Goal: Task Accomplishment & Management: Use online tool/utility

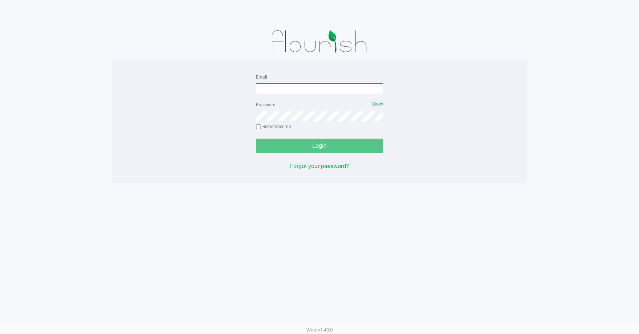
click at [287, 88] on input "Email" at bounding box center [319, 88] width 127 height 11
type input "[EMAIL_ADDRESS][DOMAIN_NAME]"
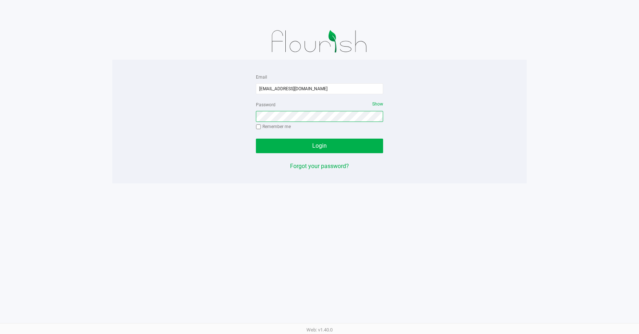
click at [256, 138] on button "Login" at bounding box center [319, 145] width 127 height 15
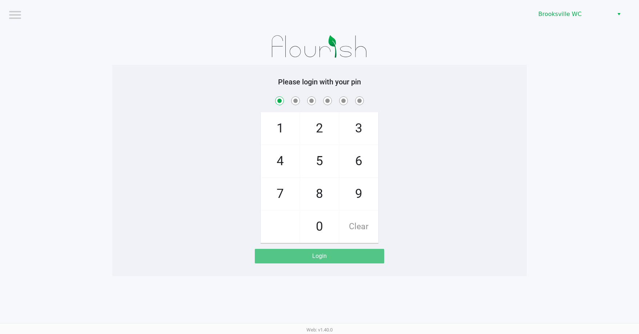
checkbox input "true"
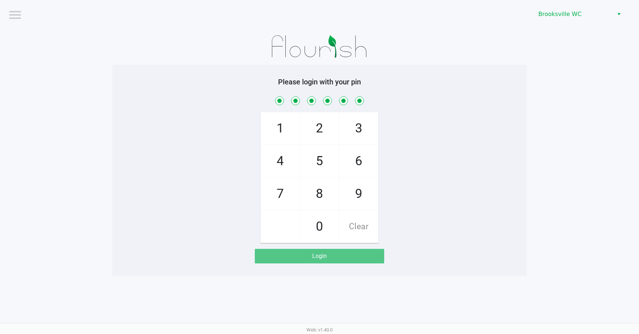
checkbox input "true"
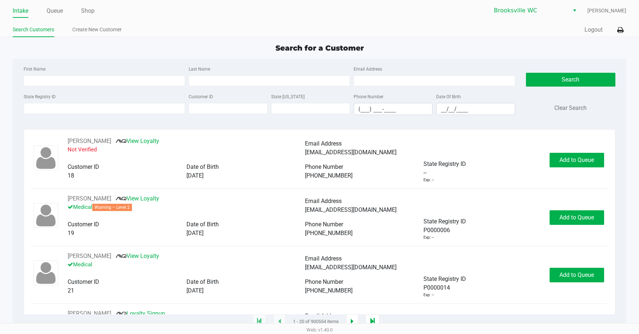
click at [466, 46] on div "Search for a Customer" at bounding box center [319, 48] width 624 height 11
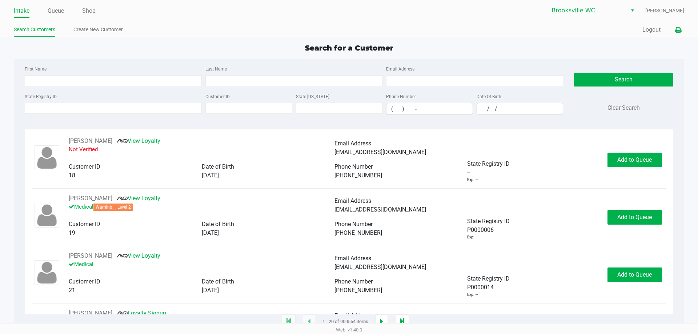
click at [639, 31] on icon at bounding box center [678, 30] width 6 height 5
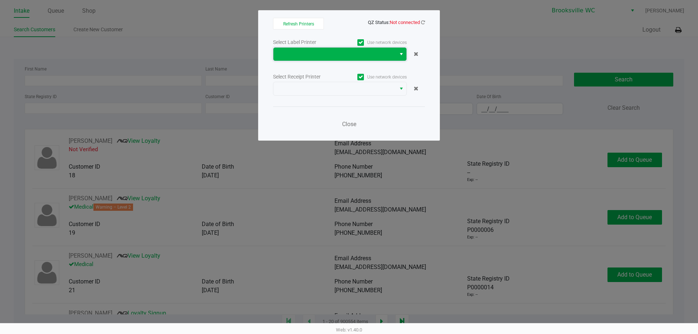
click at [351, 56] on span at bounding box center [335, 54] width 114 height 9
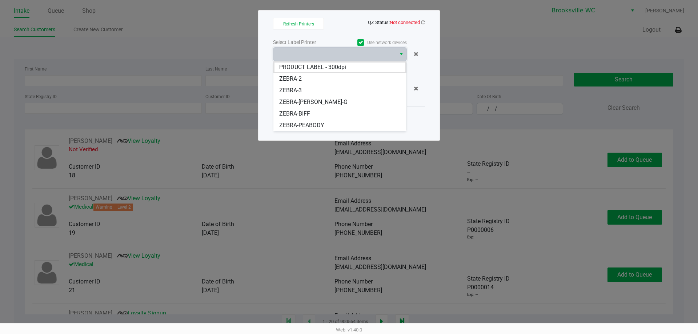
click at [320, 125] on span "ZEBRA-PEABODY" at bounding box center [301, 125] width 45 height 9
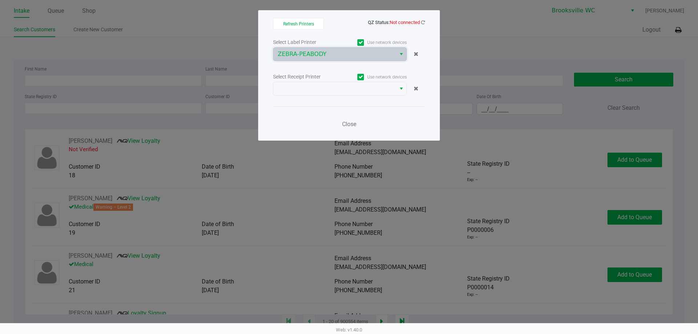
click at [338, 77] on div "Select Receipt Printer" at bounding box center [306, 77] width 67 height 8
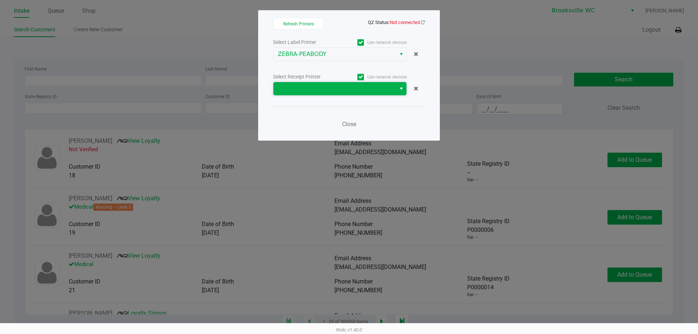
click at [338, 83] on span at bounding box center [334, 88] width 122 height 13
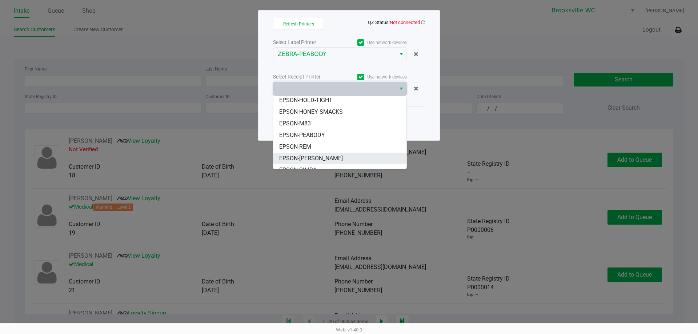
scroll to position [55, 0]
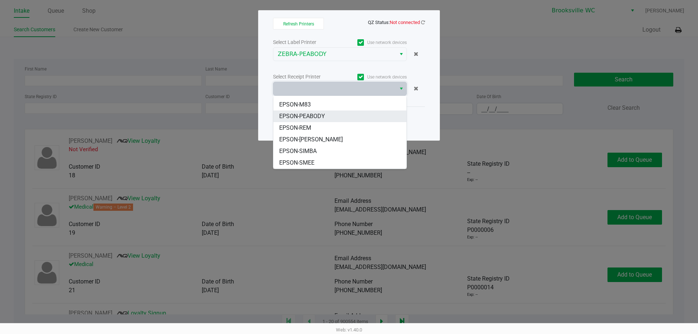
click at [341, 110] on li "EPSON-PEABODY" at bounding box center [339, 116] width 133 height 12
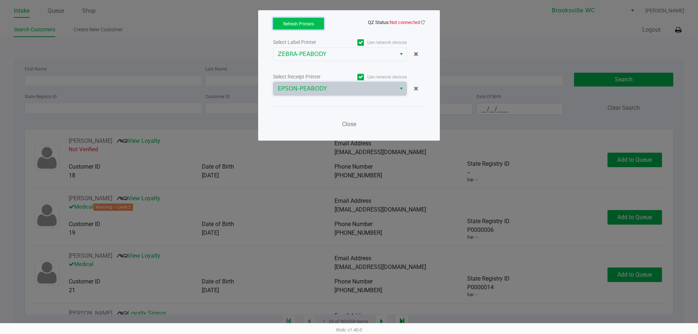
click at [308, 23] on span "Refresh Printers" at bounding box center [298, 23] width 31 height 5
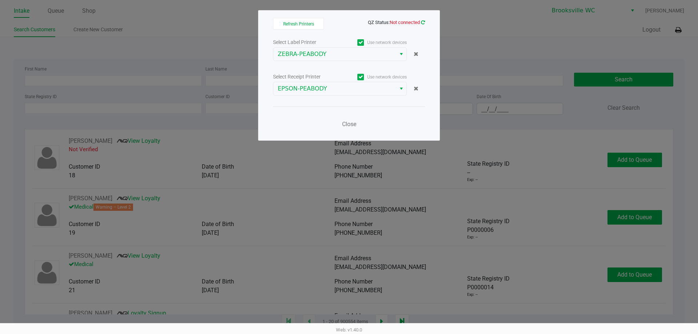
click at [421, 23] on icon at bounding box center [423, 22] width 4 height 5
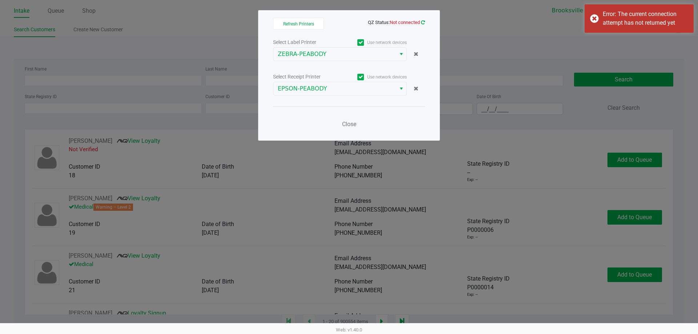
click at [421, 23] on icon at bounding box center [423, 22] width 4 height 5
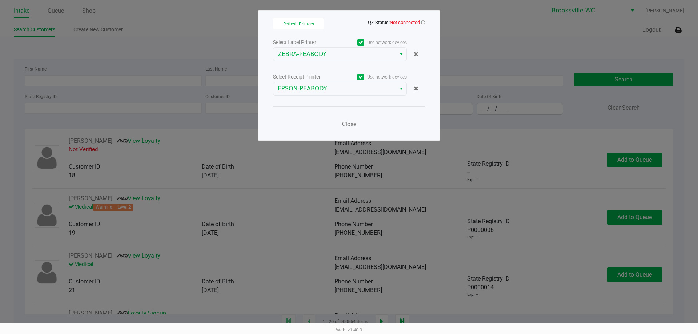
click at [425, 21] on div "Refresh Printers QZ Status: Not connected Select Label Printer Use network devi…" at bounding box center [349, 75] width 182 height 130
click at [424, 23] on icon at bounding box center [423, 22] width 4 height 5
drag, startPoint x: 352, startPoint y: 120, endPoint x: 371, endPoint y: 99, distance: 28.0
click at [351, 120] on button "Close" at bounding box center [349, 124] width 22 height 15
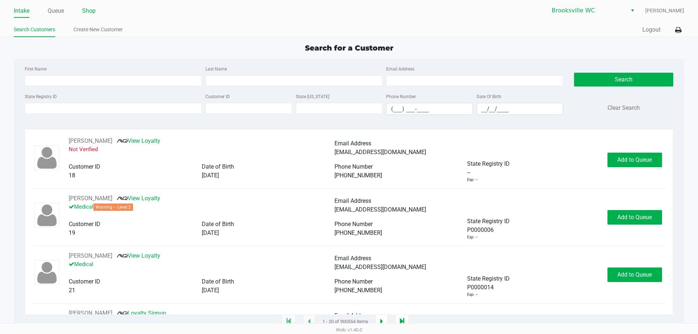
click at [87, 13] on link "Shop" at bounding box center [88, 11] width 13 height 10
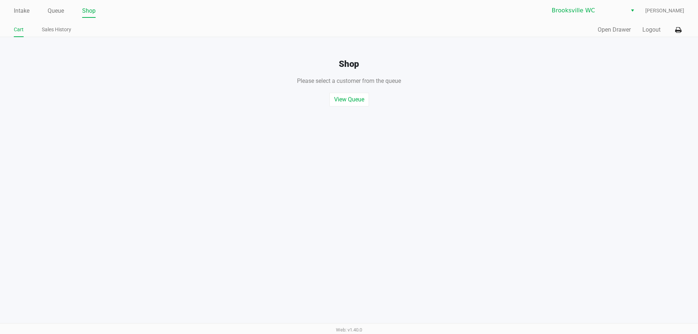
click at [609, 22] on div "Intake Queue Shop [GEOGRAPHIC_DATA] WC [PERSON_NAME] Cart Sales History Quick S…" at bounding box center [349, 18] width 698 height 37
click at [609, 27] on button "Open Drawer" at bounding box center [613, 29] width 33 height 9
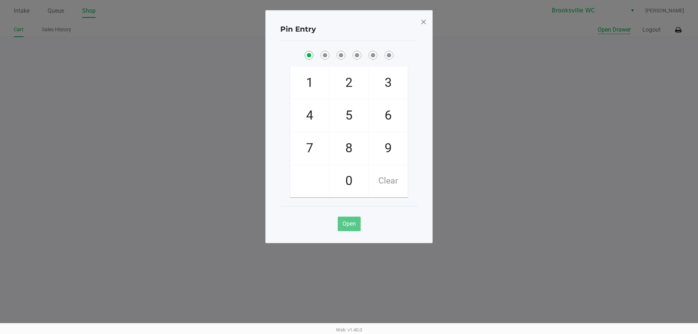
checkbox input "true"
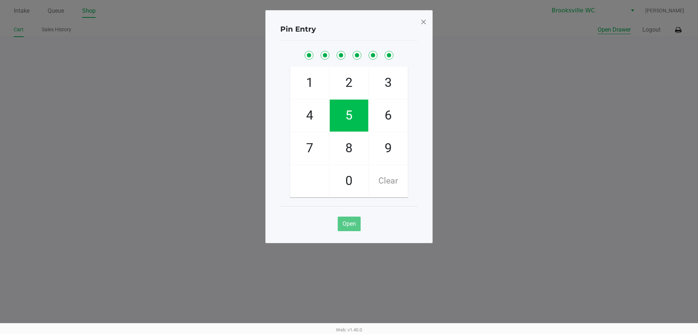
checkbox input "true"
click at [423, 22] on span at bounding box center [423, 22] width 7 height 12
